Goal: Check status

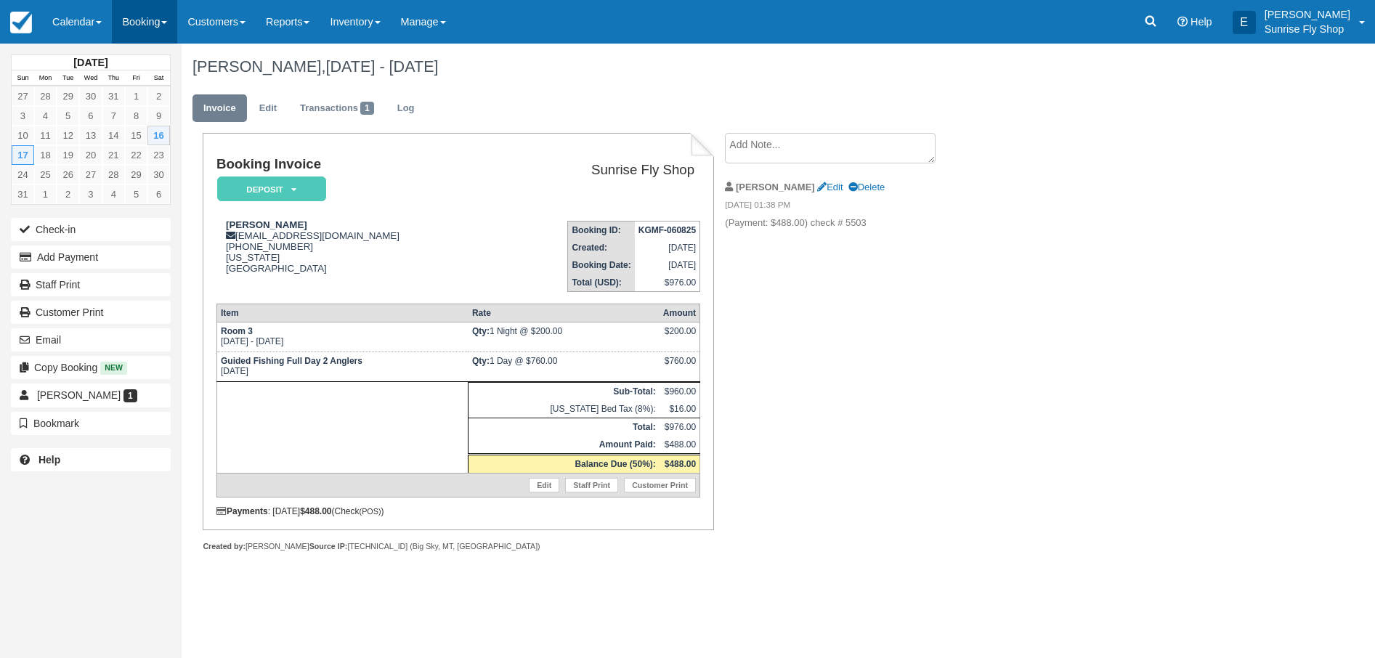
click at [150, 31] on link "Booking" at bounding box center [144, 22] width 65 height 44
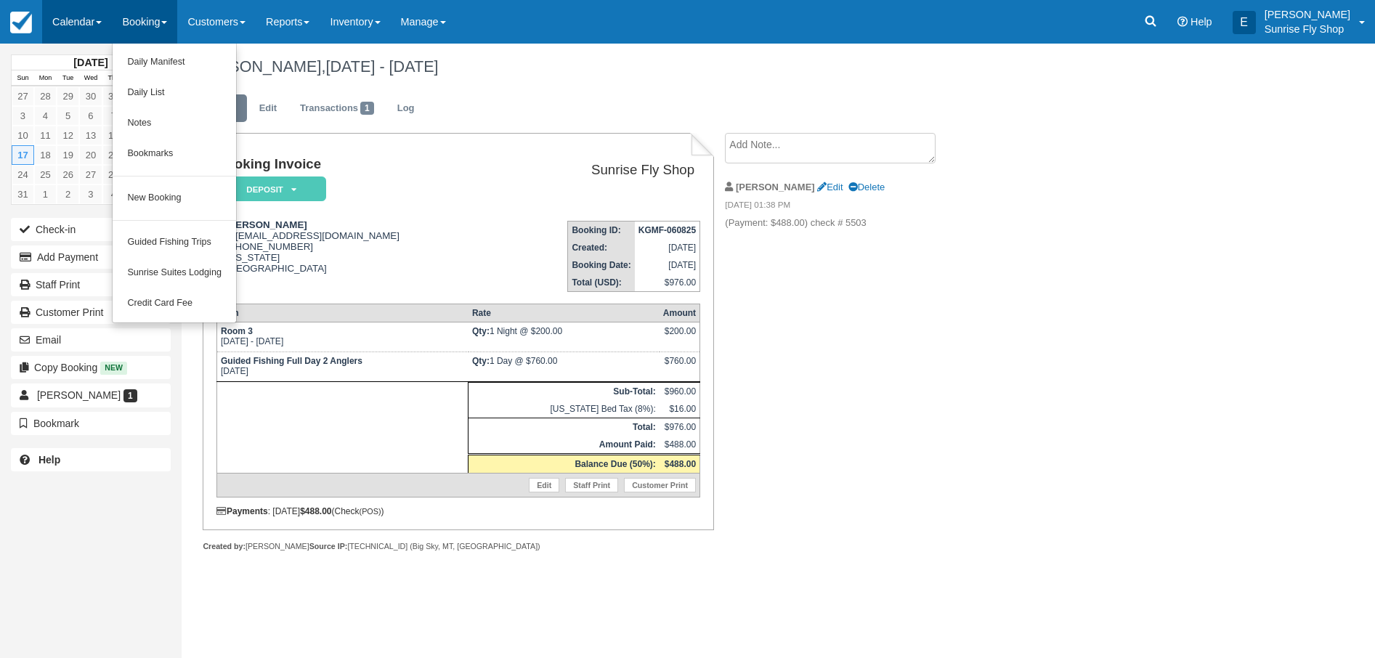
click at [76, 22] on link "Calendar" at bounding box center [77, 22] width 70 height 44
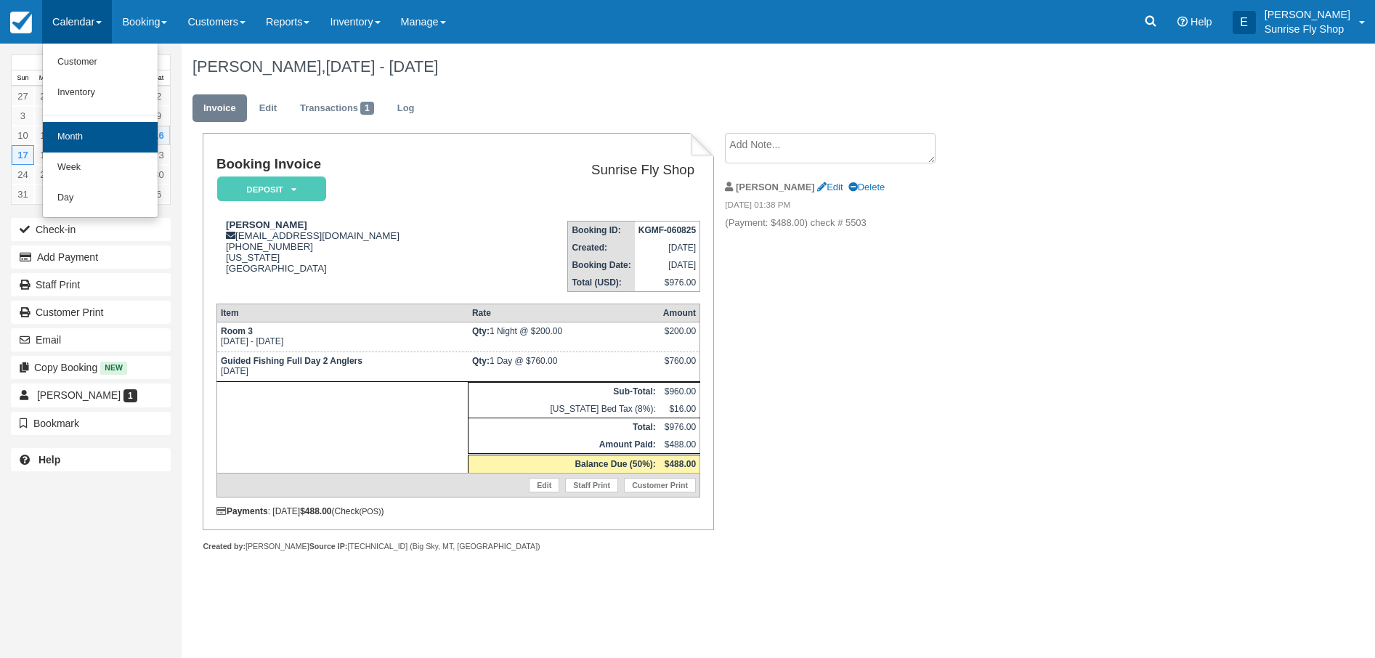
click at [96, 143] on link "Month" at bounding box center [100, 137] width 115 height 31
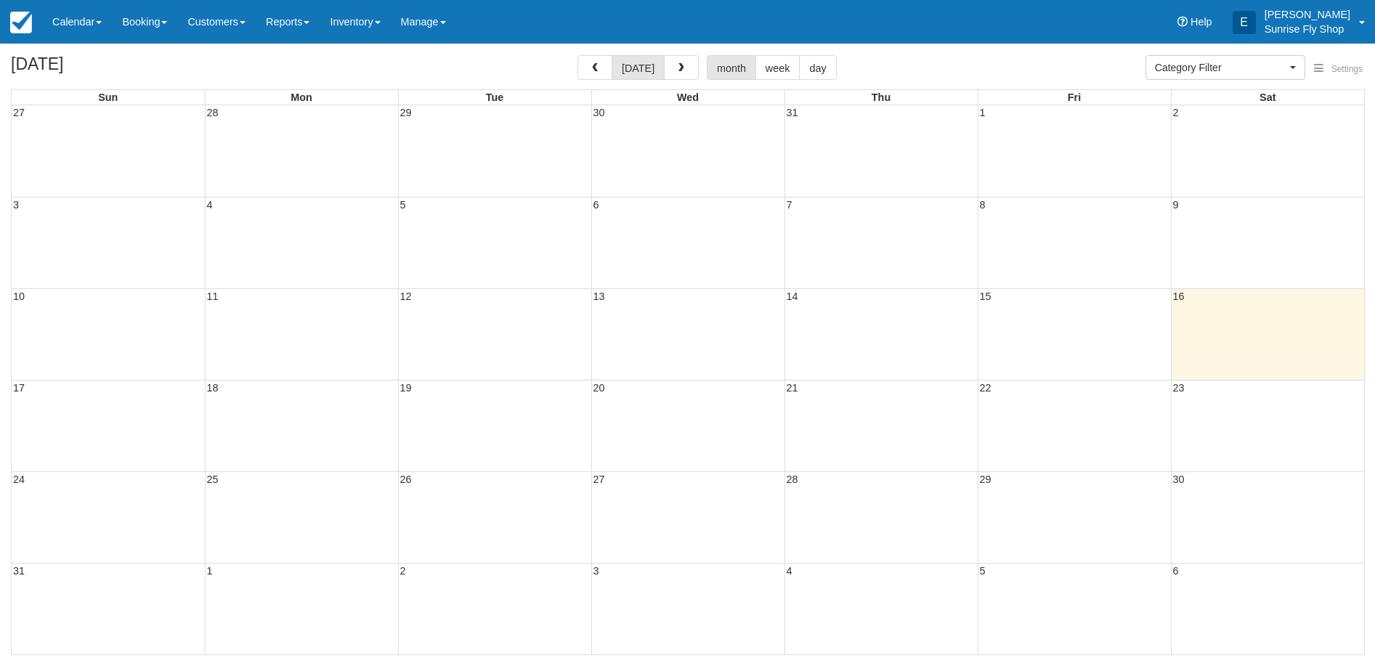
select select
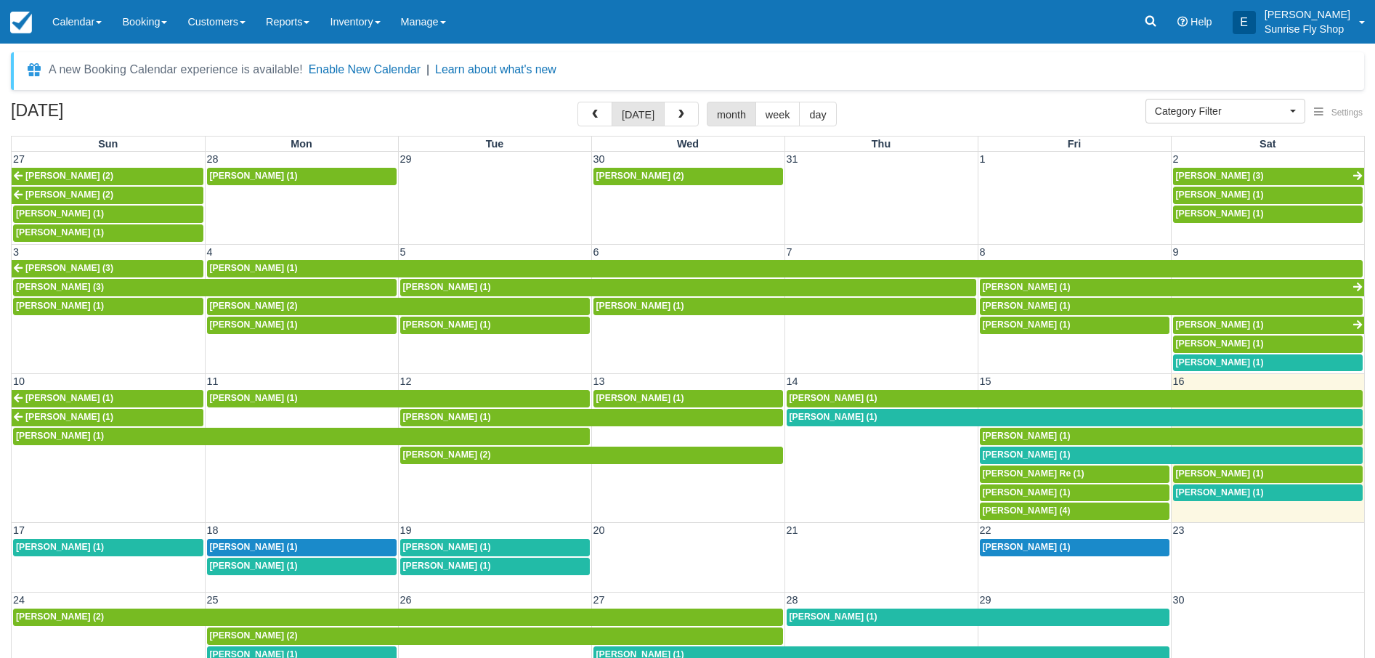
click at [1238, 487] on span "[PERSON_NAME] (1)" at bounding box center [1220, 492] width 88 height 10
select select
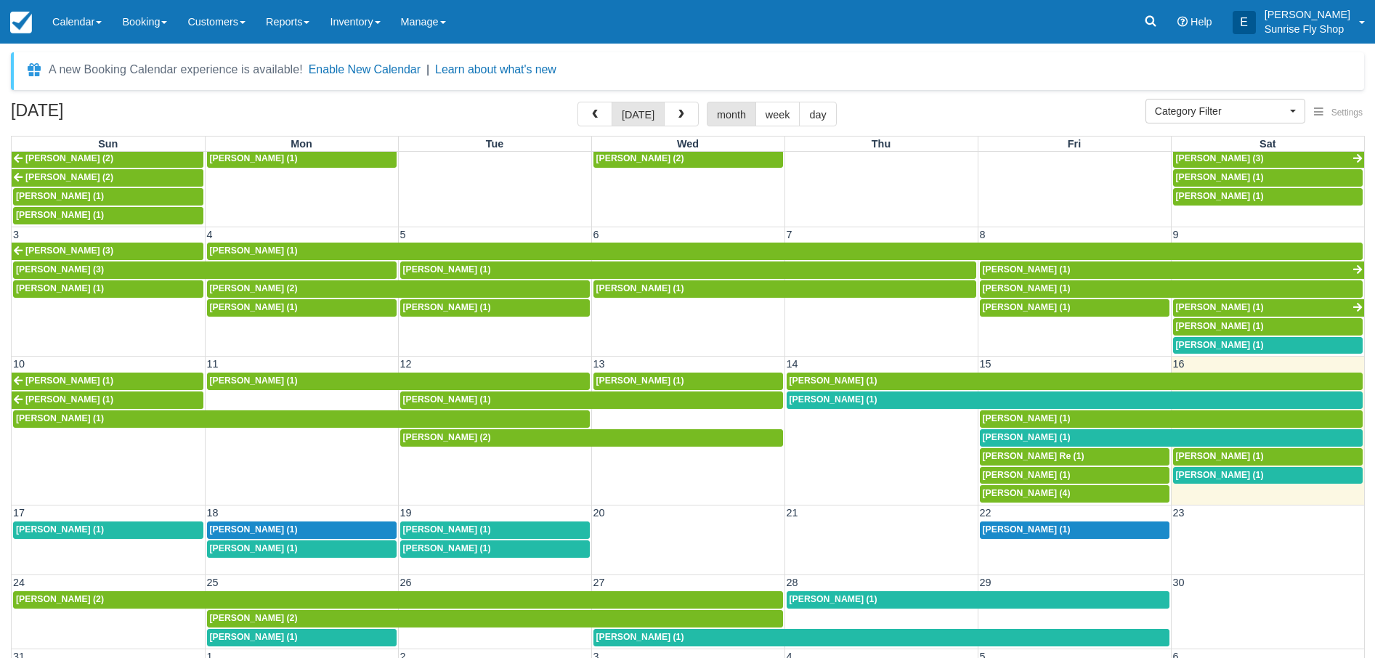
scroll to position [15, 0]
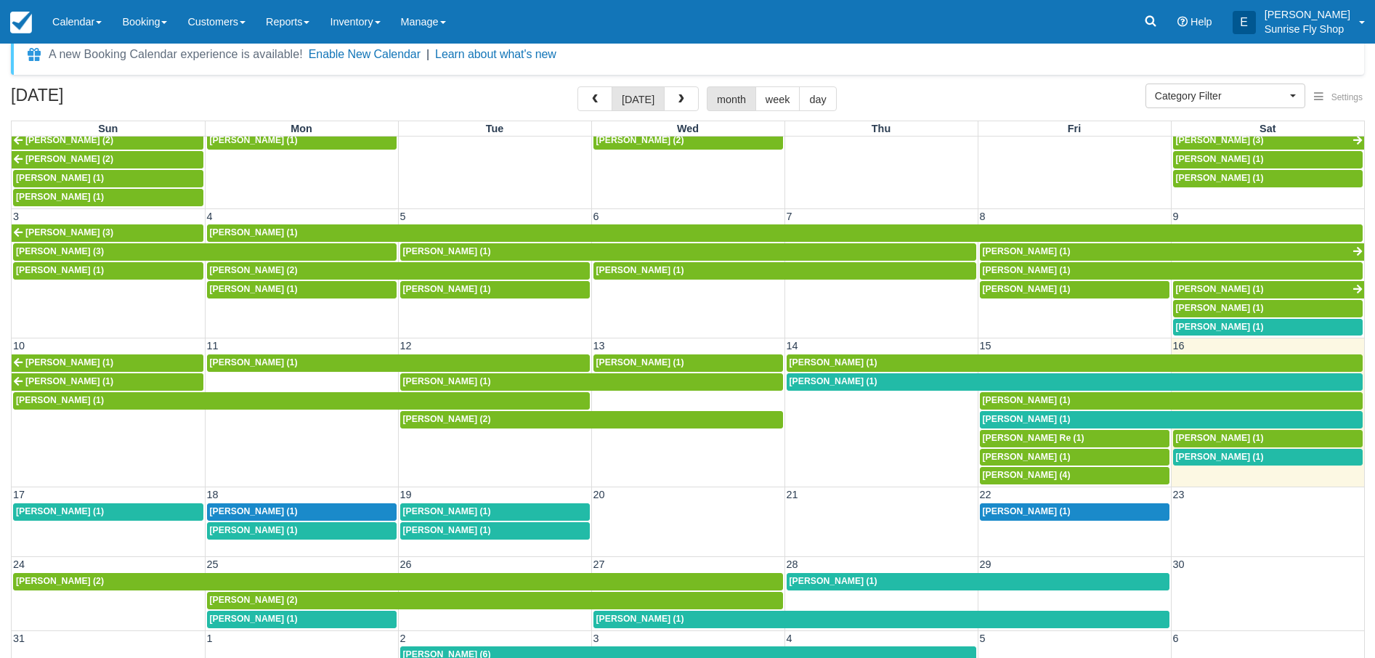
click at [242, 506] on span "[PERSON_NAME] (1)" at bounding box center [254, 511] width 88 height 10
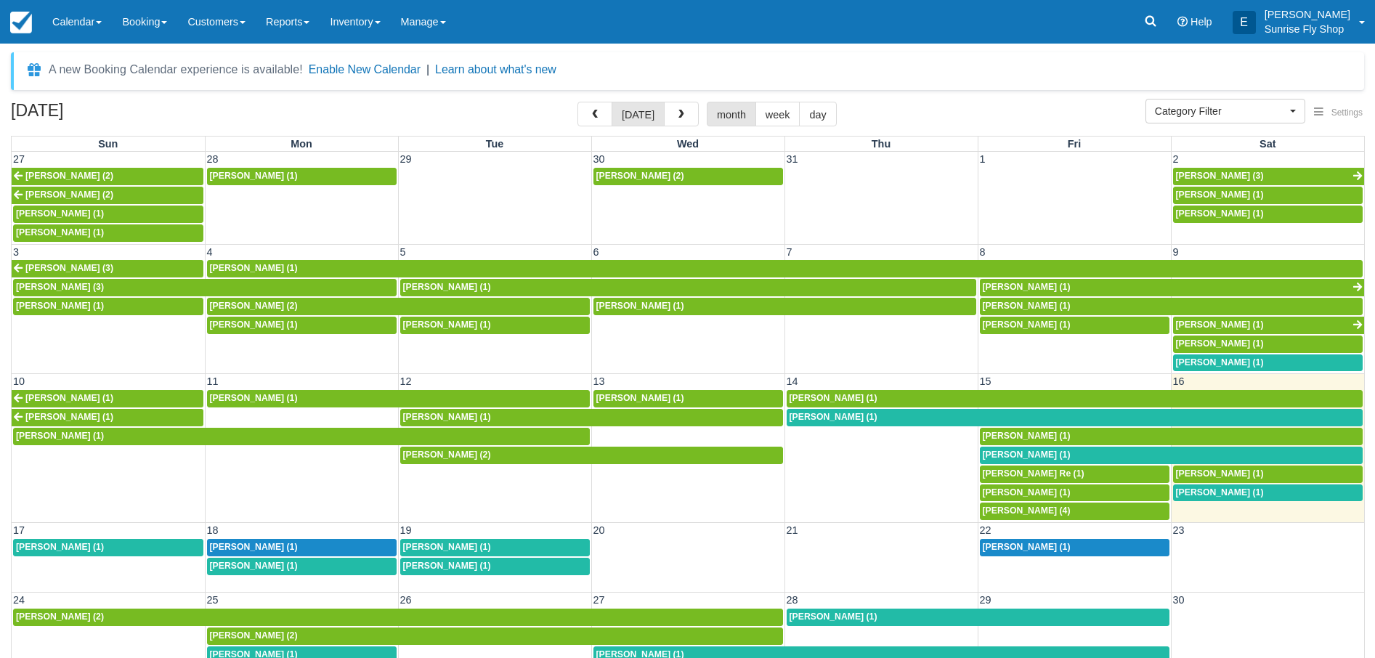
select select
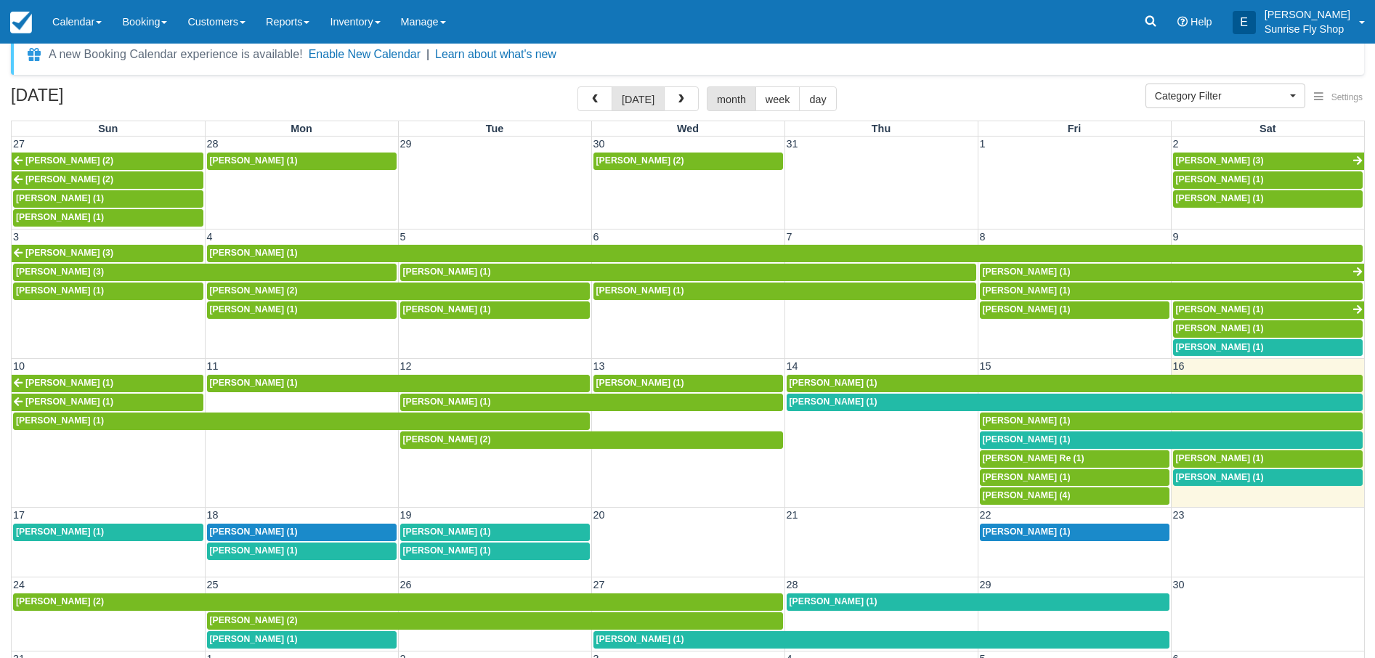
click at [300, 546] on div "[PERSON_NAME] (1)" at bounding box center [302, 552] width 184 height 12
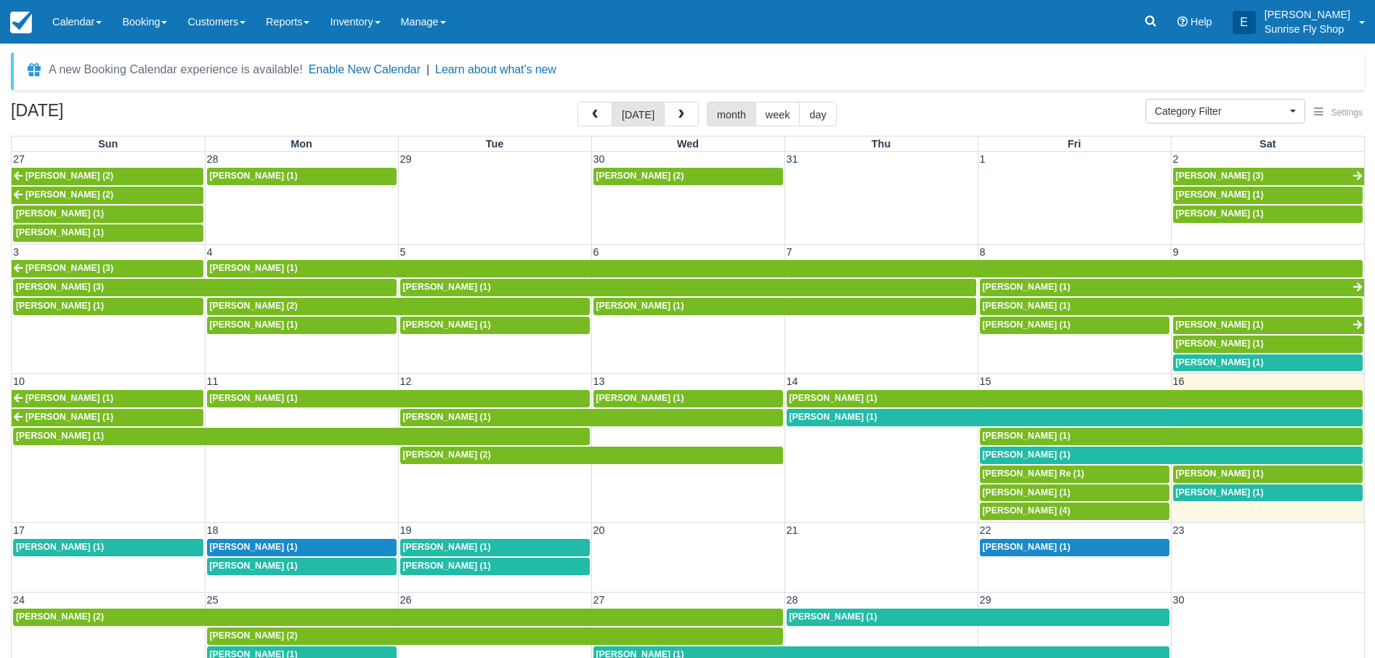
select select
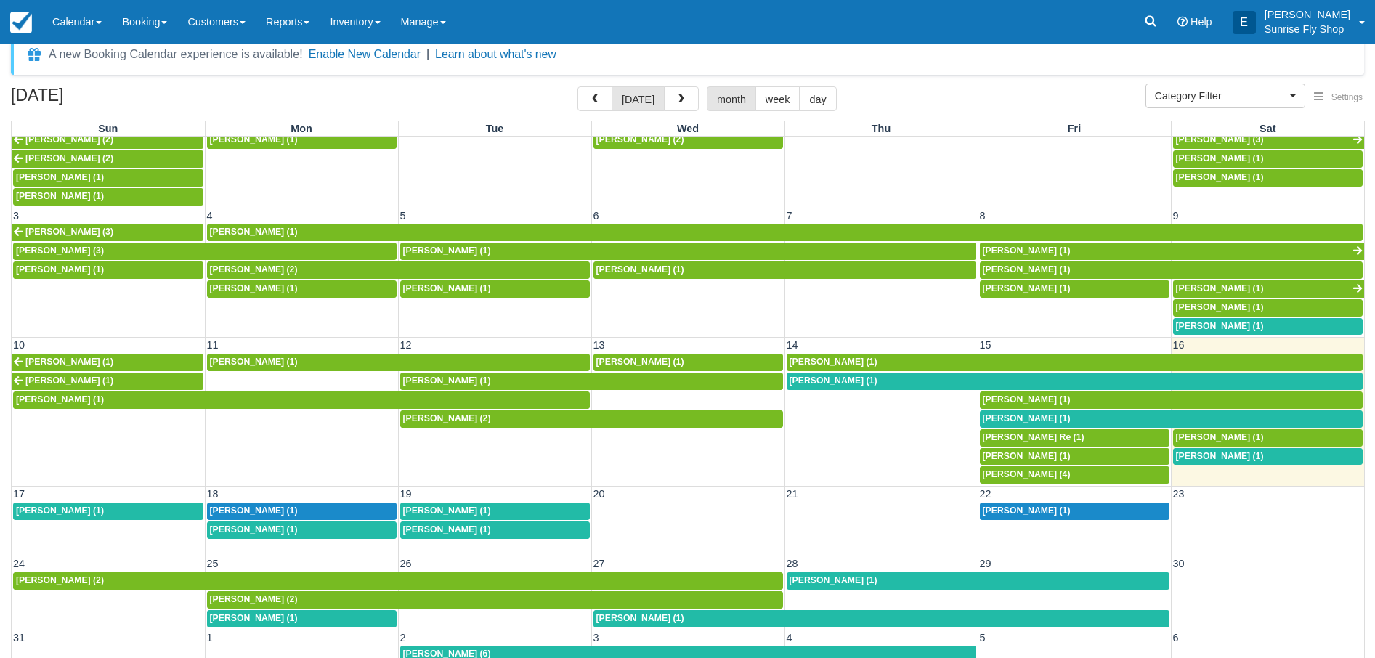
scroll to position [20, 0]
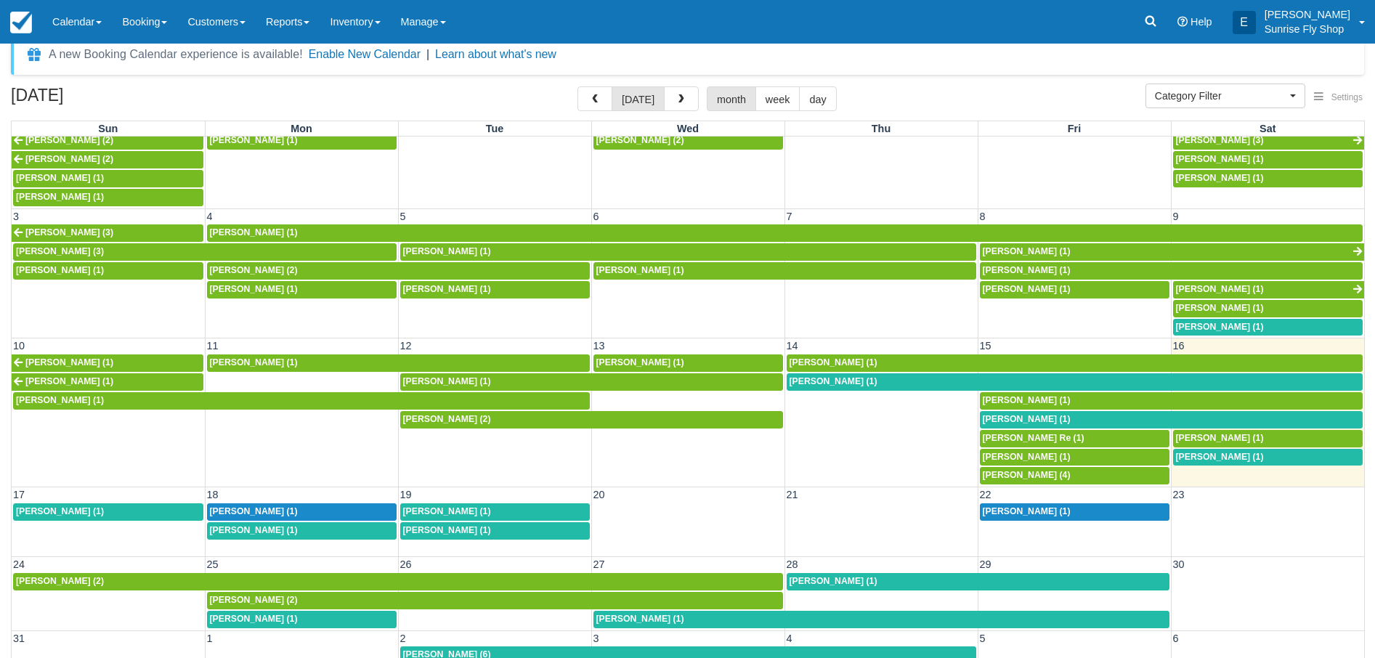
click at [437, 506] on span "[PERSON_NAME] (1)" at bounding box center [447, 511] width 88 height 10
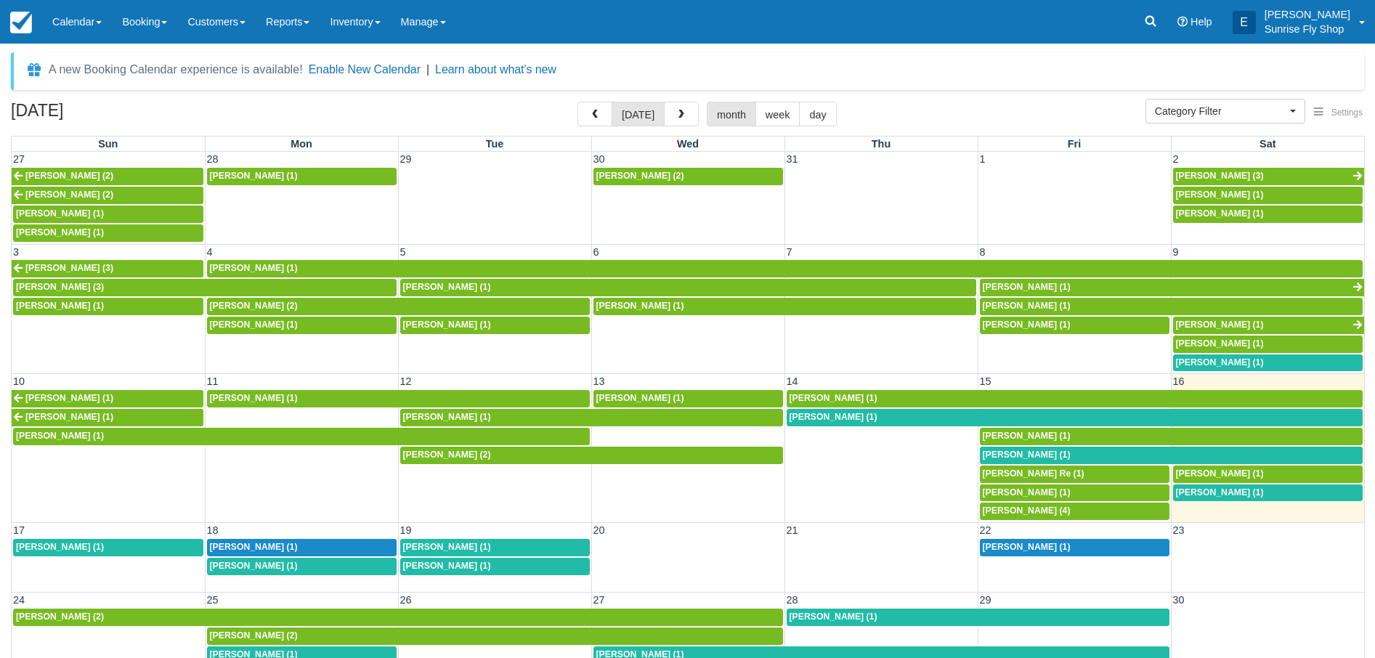
select select
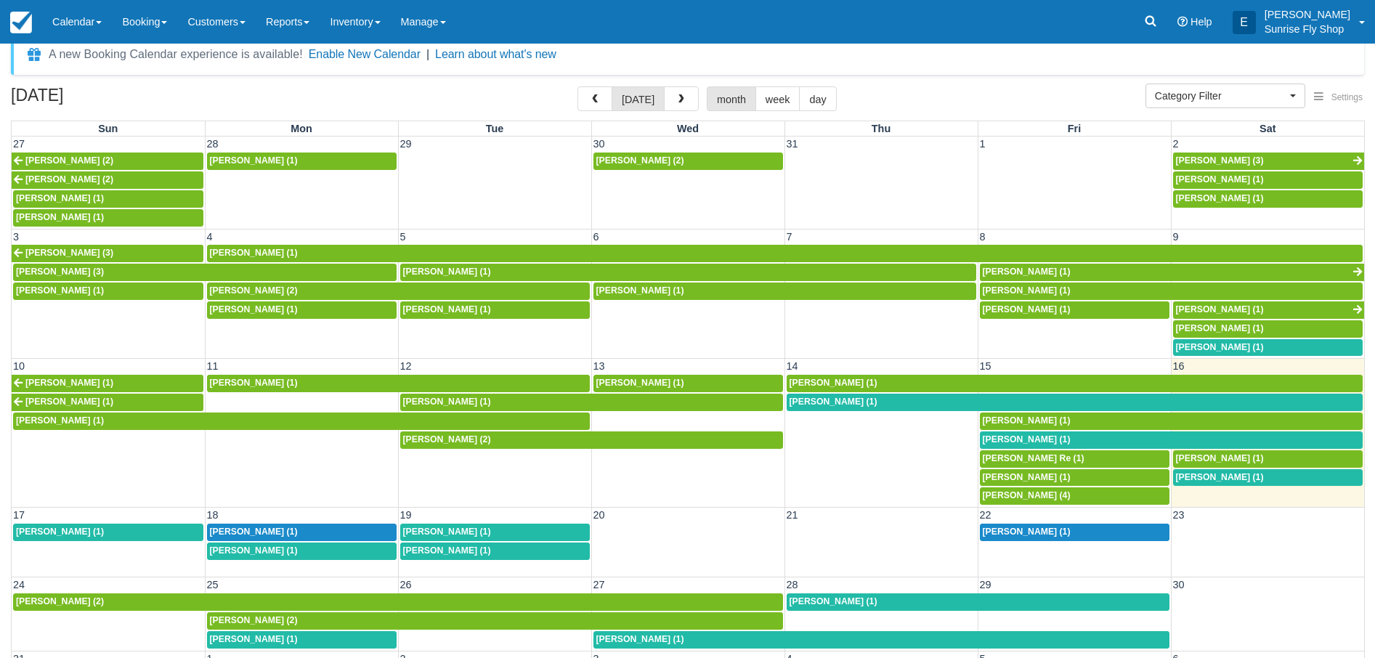
click at [451, 546] on span "[PERSON_NAME] (1)" at bounding box center [447, 551] width 88 height 10
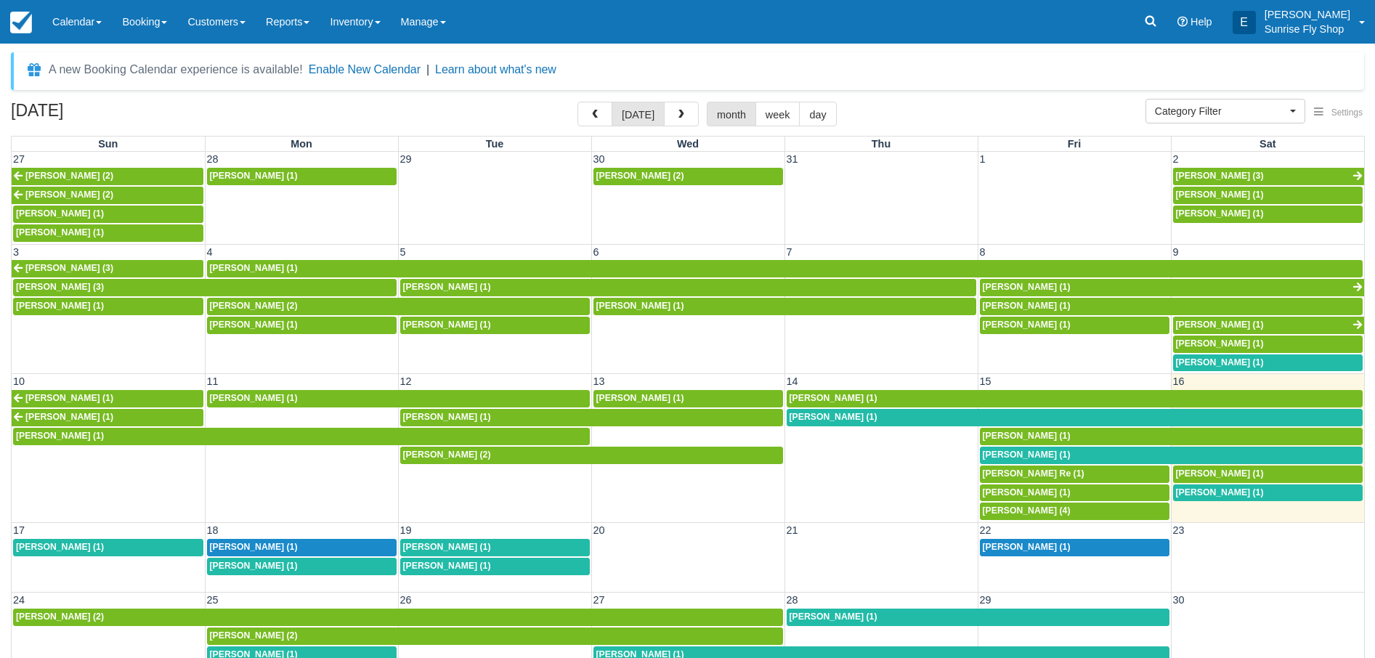
select select
